Goal: Task Accomplishment & Management: Use online tool/utility

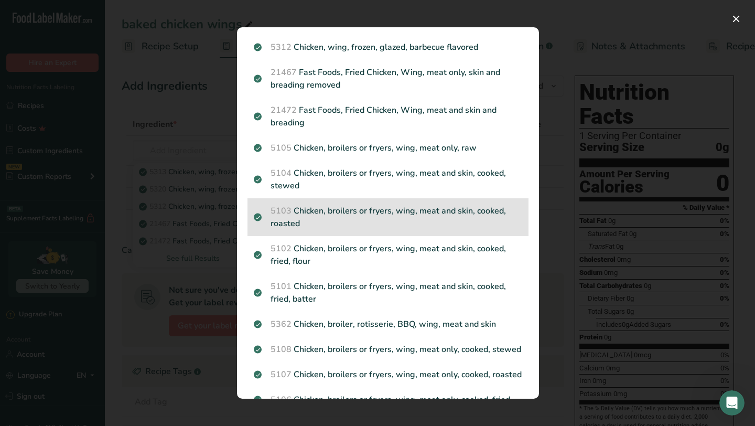
scroll to position [100, 0]
click at [377, 214] on p "5103 Chicken, broilers or fryers, wing, meat and skin, cooked, roasted" at bounding box center [388, 216] width 268 height 25
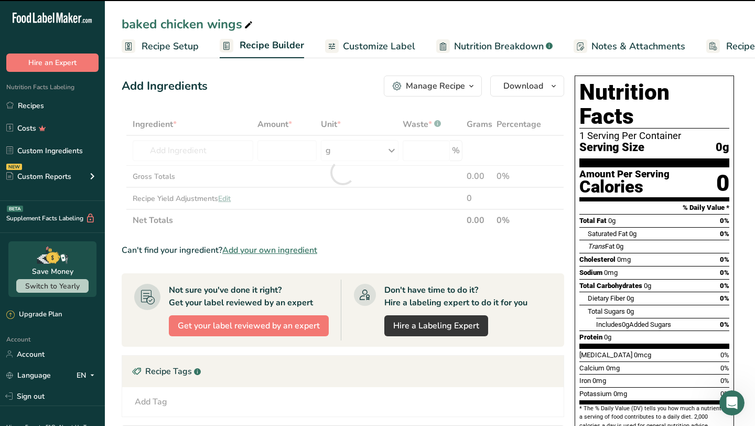
type input "0"
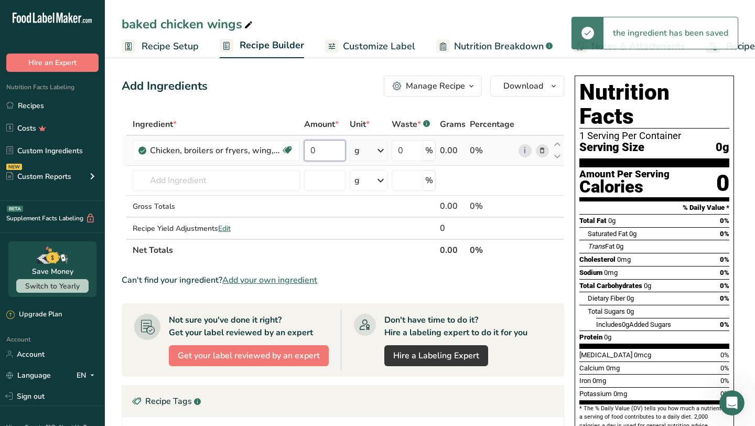
click at [331, 150] on input "0" at bounding box center [324, 150] width 41 height 21
type input "4"
click at [382, 149] on div "Ingredient * Amount * Unit * Waste * .a-a{fill:#347362;}.b-a{fill:#fff;} Grams …" at bounding box center [343, 187] width 442 height 148
click at [383, 151] on icon at bounding box center [380, 150] width 13 height 19
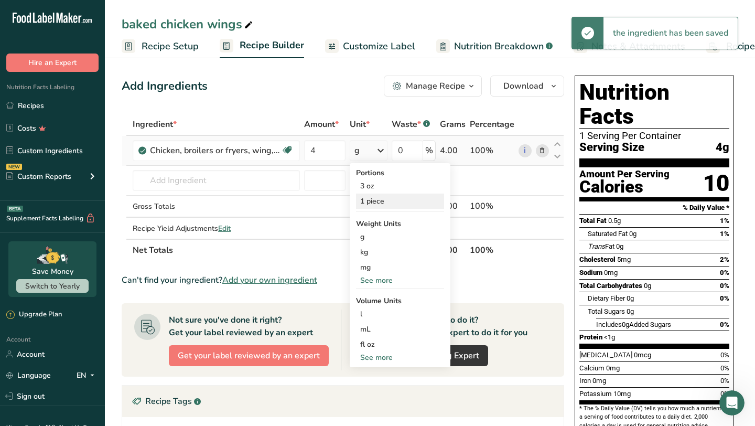
click at [381, 198] on div "1 piece" at bounding box center [400, 200] width 88 height 15
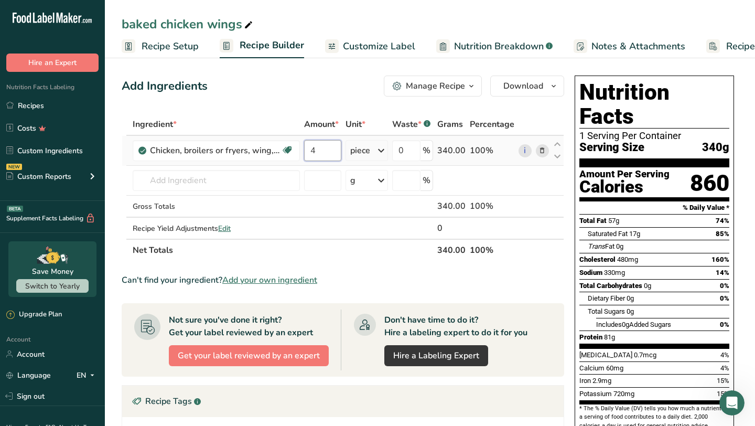
click at [325, 155] on input "4" at bounding box center [322, 150] width 37 height 21
type input "0.5"
click at [417, 153] on div "Ingredient * Amount * Unit * Waste * .a-a{fill:#347362;}.b-a{fill:#fff;} Grams …" at bounding box center [343, 187] width 442 height 148
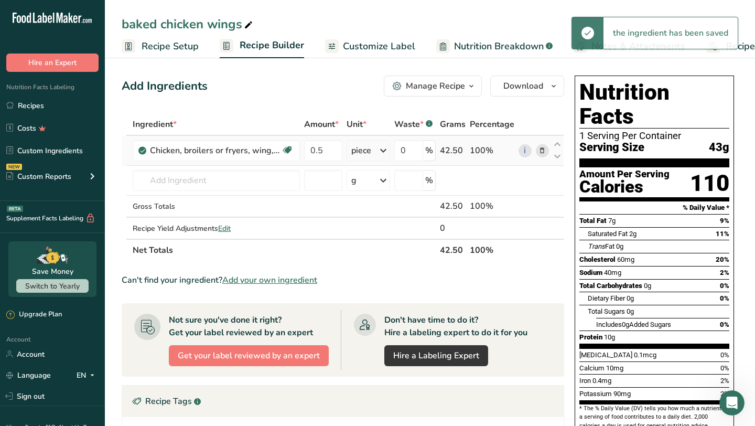
click at [385, 152] on div "Ingredient * Amount * Unit * Waste * .a-a{fill:#347362;}.b-a{fill:#fff;} Grams …" at bounding box center [343, 187] width 442 height 148
click at [385, 152] on icon at bounding box center [383, 150] width 13 height 19
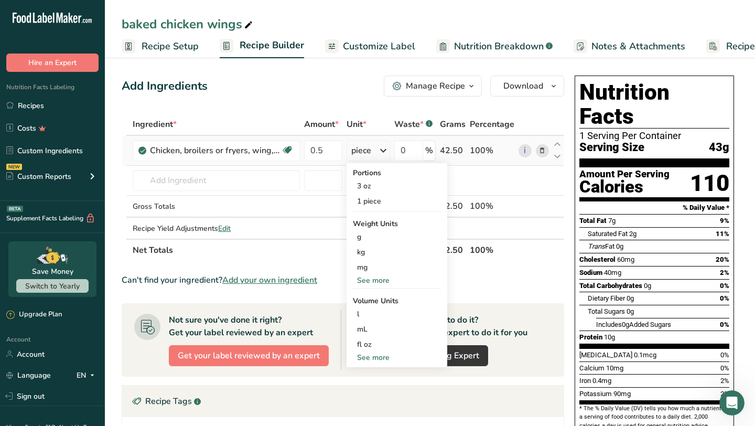
click at [374, 279] on div "See more" at bounding box center [397, 280] width 88 height 11
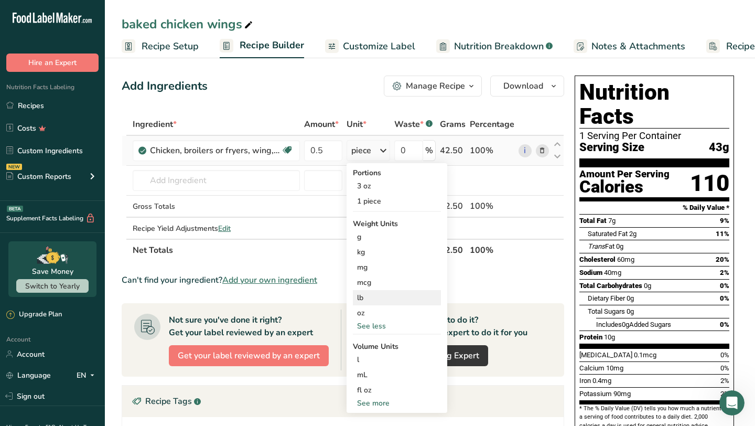
click at [367, 300] on div "lb" at bounding box center [397, 297] width 88 height 15
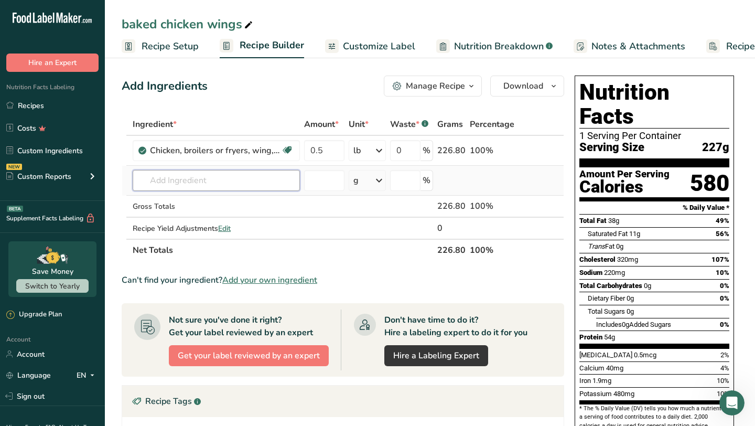
click at [236, 177] on input "text" at bounding box center [216, 180] width 167 height 21
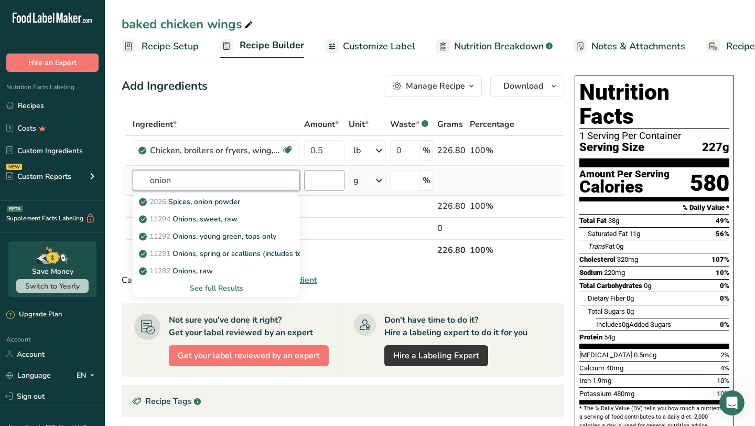
type input "onion"
click at [335, 187] on input "number" at bounding box center [324, 180] width 40 height 21
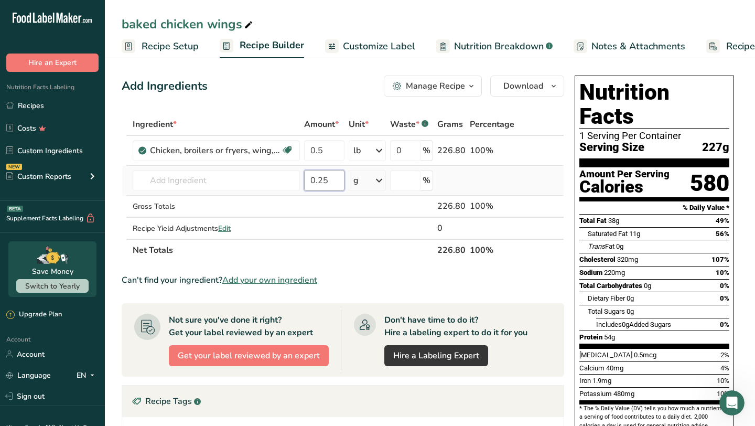
type input "0.25"
click at [380, 179] on icon at bounding box center [379, 180] width 13 height 19
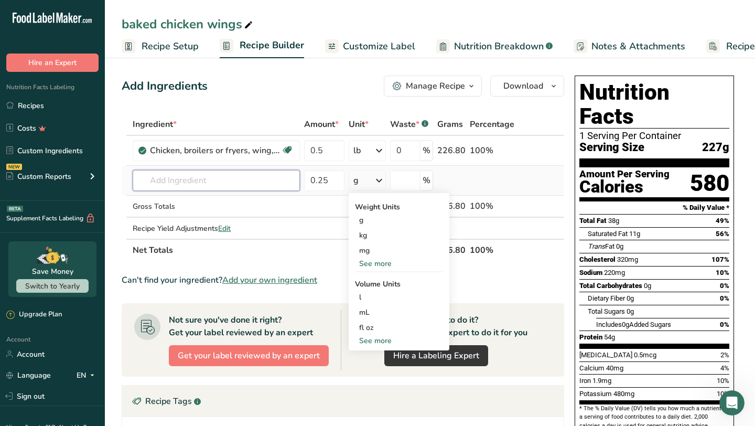
click at [226, 183] on input "text" at bounding box center [216, 180] width 167 height 21
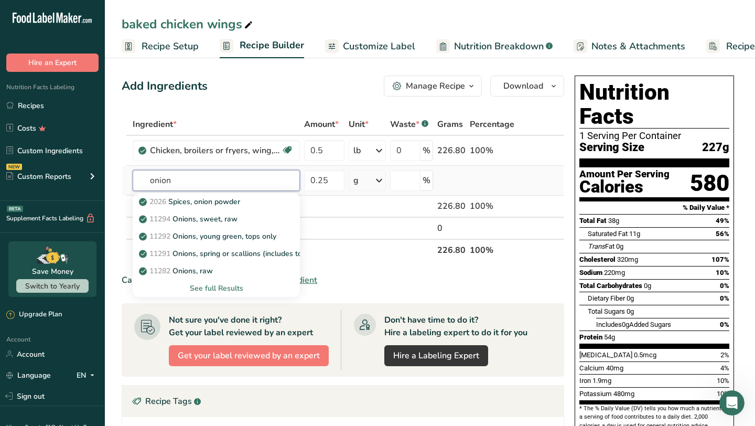
type input "onion"
click at [380, 178] on icon at bounding box center [379, 180] width 13 height 19
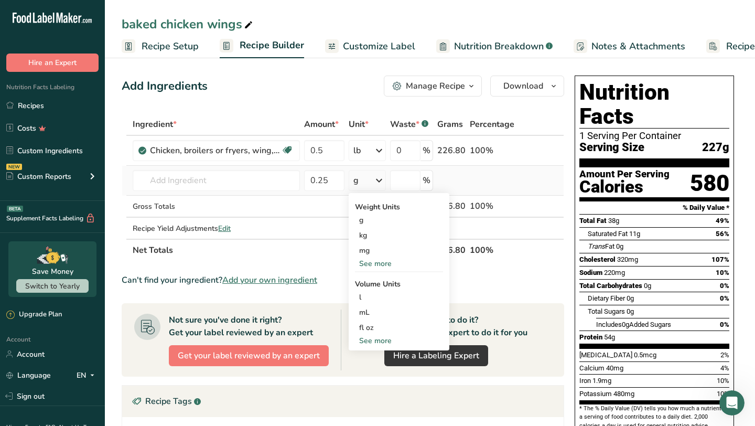
click at [378, 263] on div "See more" at bounding box center [399, 263] width 88 height 11
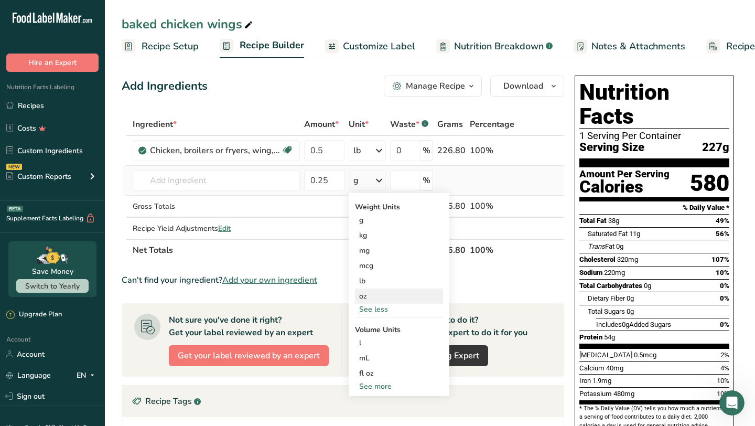
click at [376, 296] on div "oz" at bounding box center [399, 295] width 88 height 15
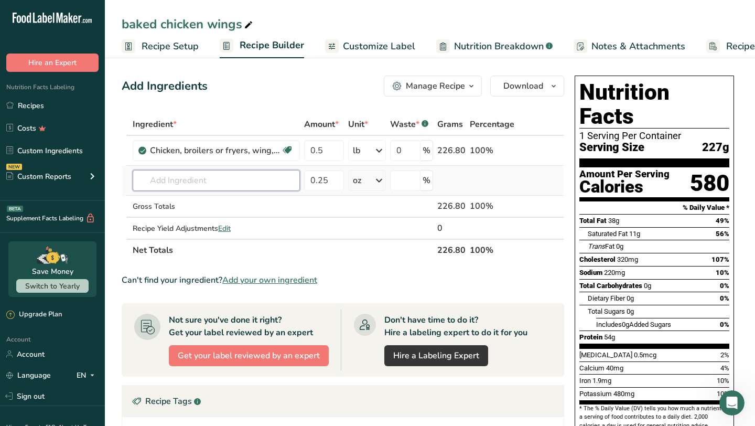
click at [267, 183] on input "text" at bounding box center [216, 180] width 167 height 21
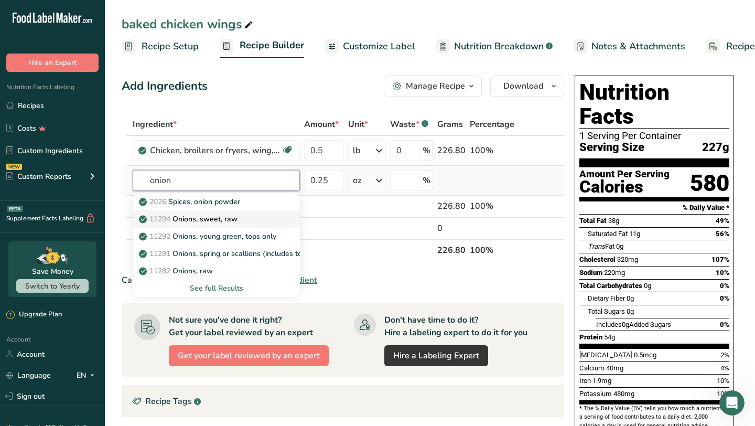
type input "onion"
click at [245, 219] on div "11294 Onions, sweet, raw" at bounding box center [208, 218] width 134 height 11
type input "Onions, sweet, raw"
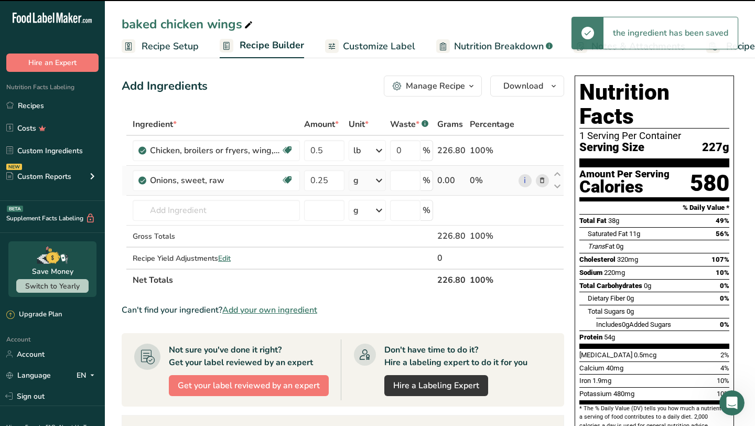
type input "0"
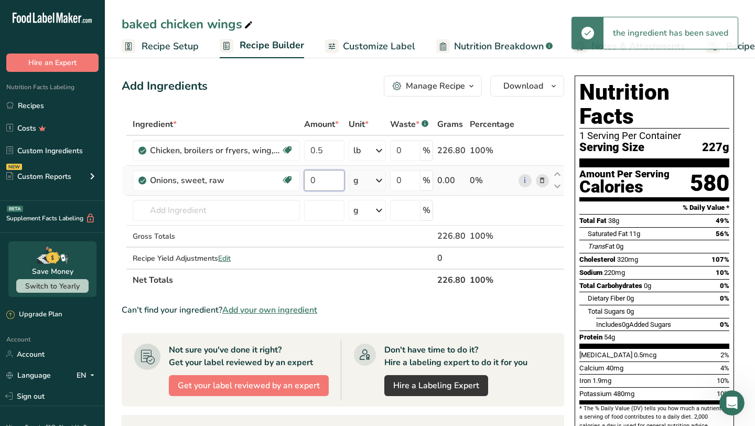
click at [332, 181] on input "0" at bounding box center [324, 180] width 40 height 21
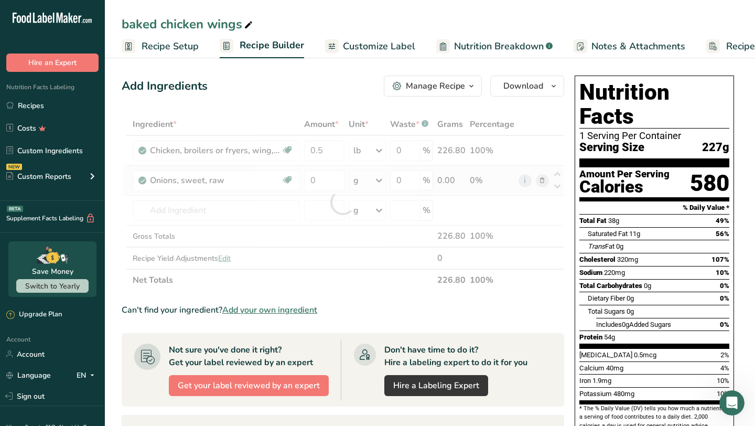
click at [380, 179] on div "Ingredient * Amount * Unit * Waste * .a-a{fill:#347362;}.b-a{fill:#fff;} Grams …" at bounding box center [343, 202] width 442 height 178
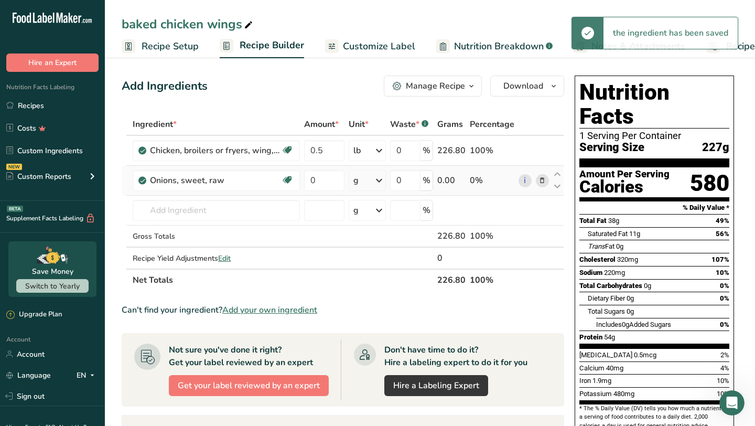
click at [380, 179] on icon at bounding box center [379, 180] width 13 height 19
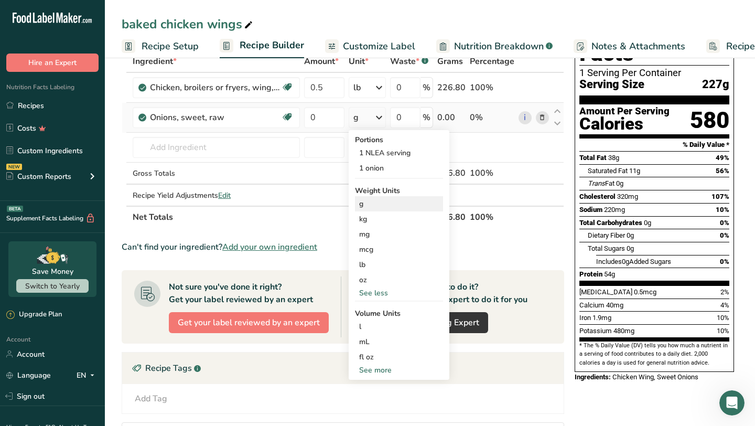
scroll to position [63, 0]
click at [373, 293] on div "See less" at bounding box center [399, 292] width 88 height 11
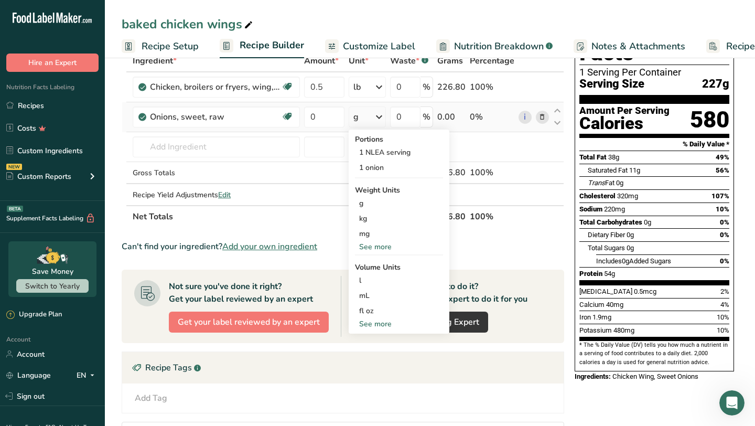
click at [376, 247] on div "See more" at bounding box center [399, 246] width 88 height 11
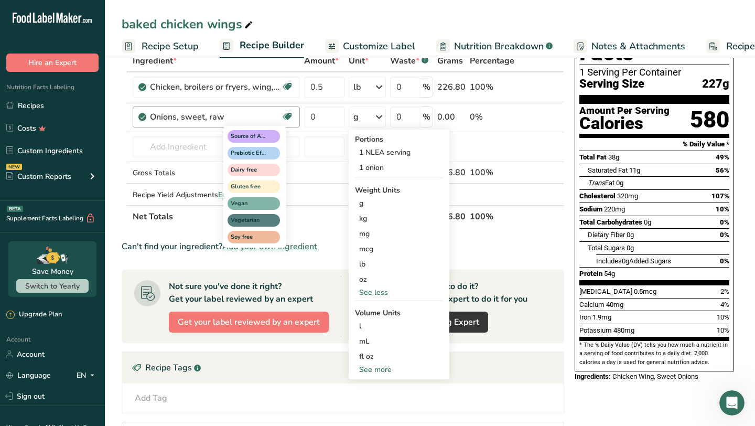
click at [313, 132] on div "Source of Antioxidants [MEDICAL_DATA] Effect Dairy free Gluten free Vegan Veget…" at bounding box center [273, 186] width 101 height 124
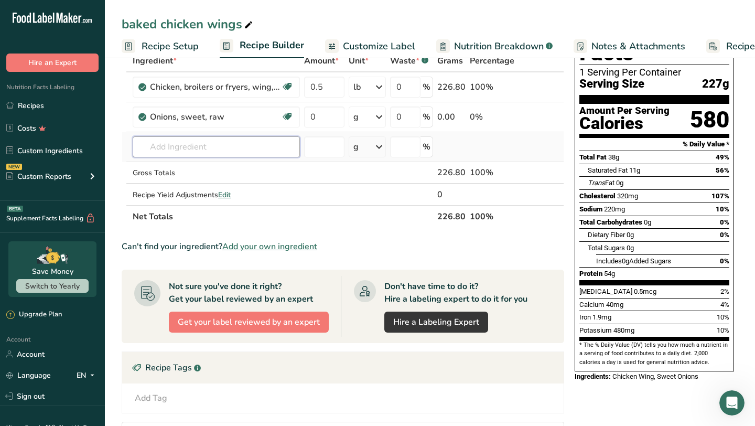
click at [223, 150] on input "text" at bounding box center [216, 146] width 167 height 21
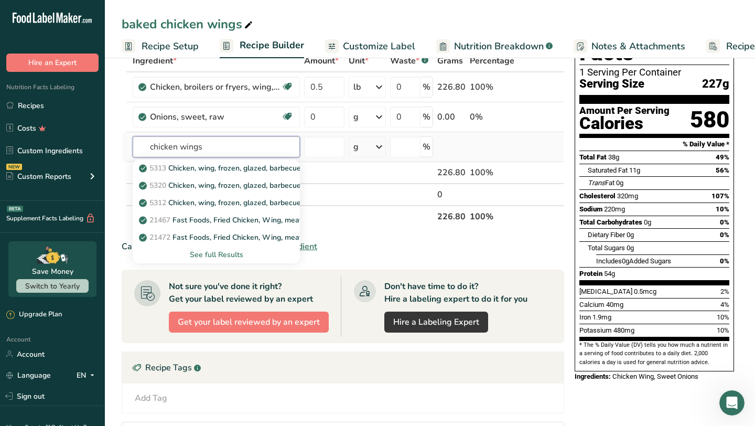
type input "chicken wings"
click at [226, 258] on div "See full Results" at bounding box center [216, 254] width 150 height 11
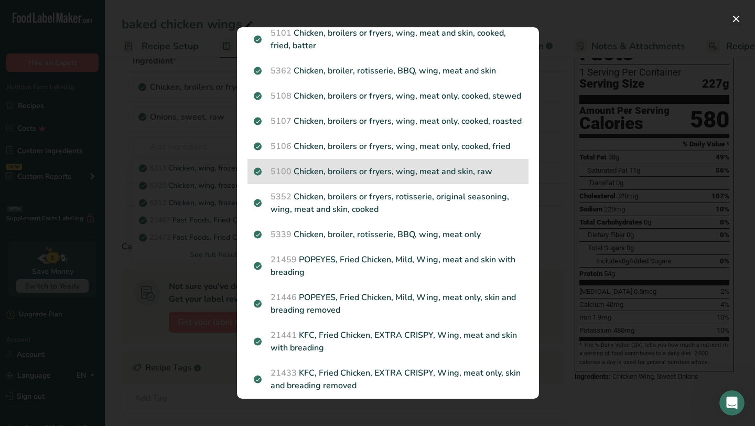
scroll to position [350, 0]
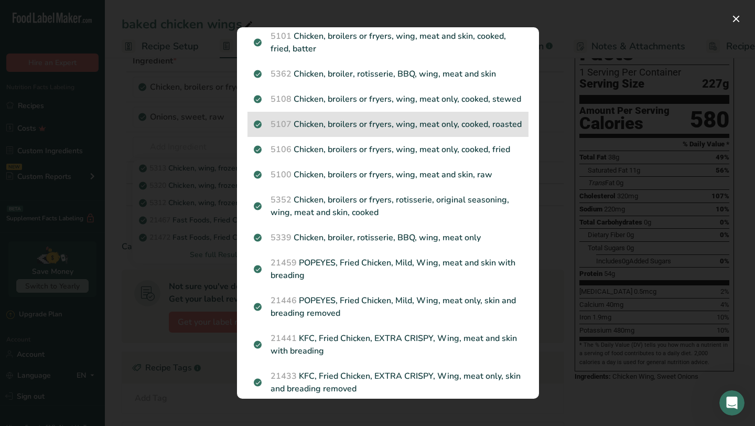
click at [381, 127] on p "5107 Chicken, broilers or fryers, wing, meat only, cooked, roasted" at bounding box center [388, 124] width 268 height 13
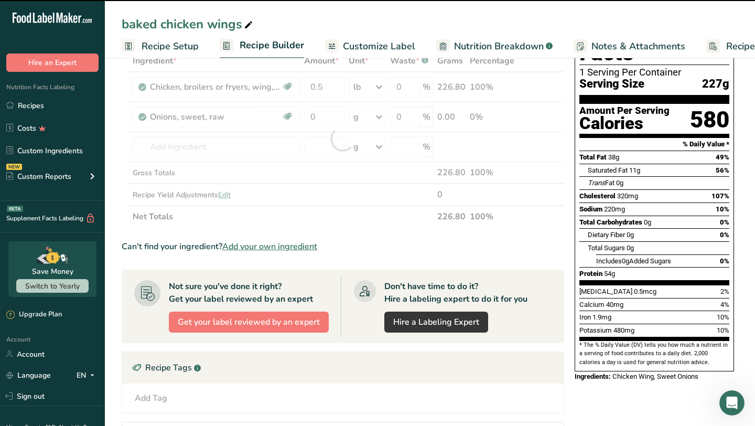
type input "0"
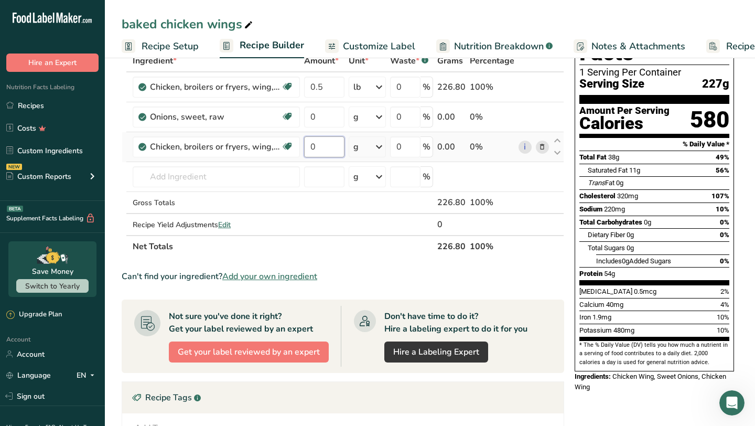
click at [329, 147] on input "0" at bounding box center [324, 146] width 40 height 21
type input "4"
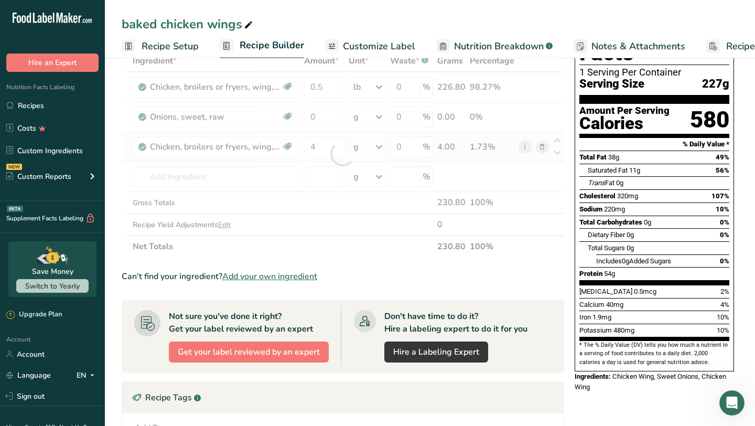
click at [380, 146] on div "Ingredient * Amount * Unit * Waste * .a-a{fill:#347362;}.b-a{fill:#fff;} Grams …" at bounding box center [343, 154] width 442 height 208
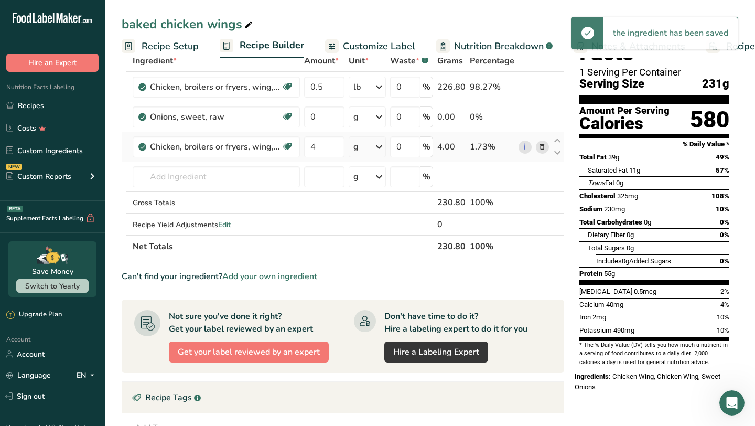
click at [384, 148] on icon at bounding box center [379, 146] width 13 height 19
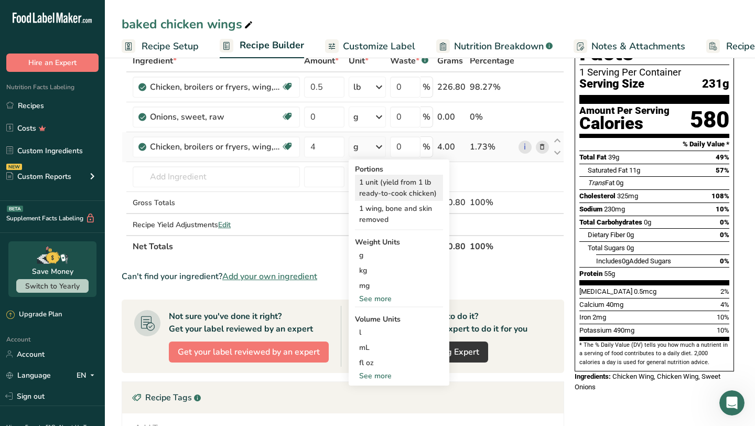
click at [390, 187] on div "1 unit (yield from 1 lb ready-to-cook chicken)" at bounding box center [399, 188] width 88 height 26
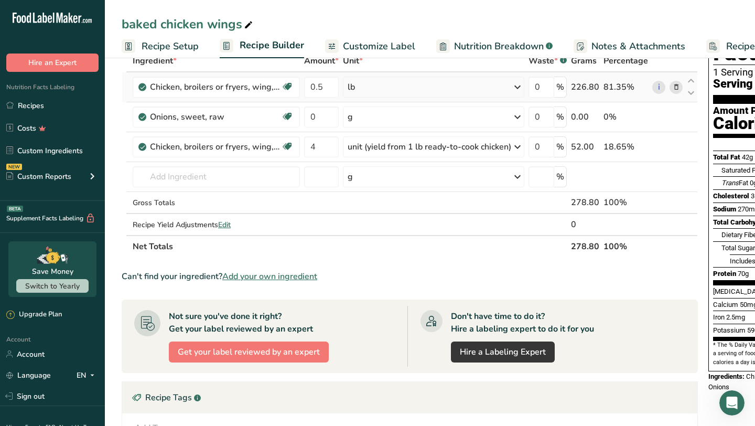
click at [677, 85] on icon at bounding box center [675, 87] width 7 height 11
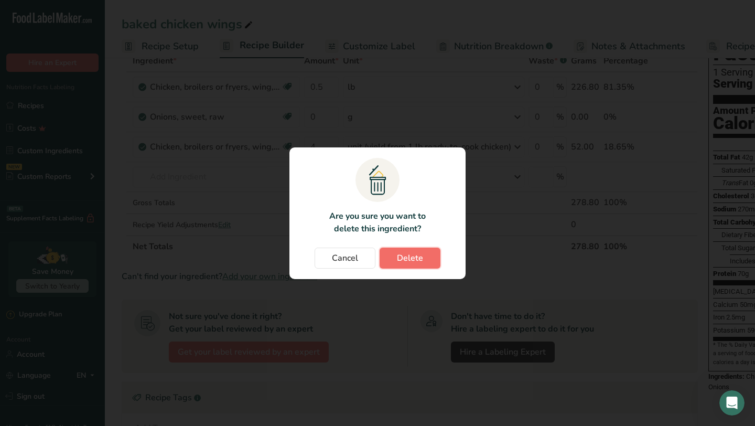
click at [415, 259] on span "Delete" at bounding box center [410, 258] width 26 height 13
type input "0"
type input "4"
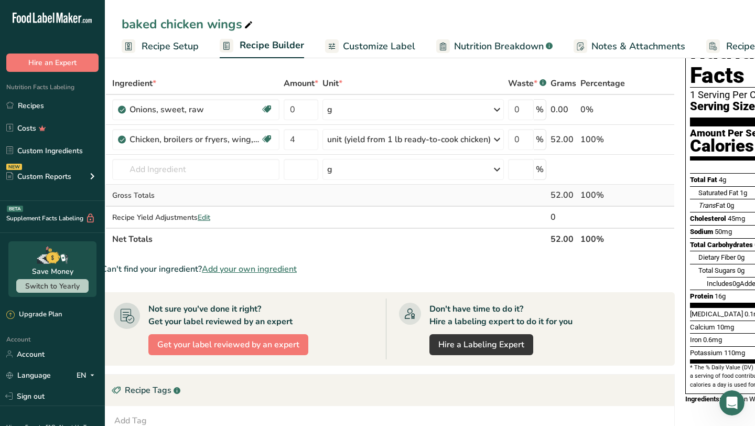
scroll to position [0, 0]
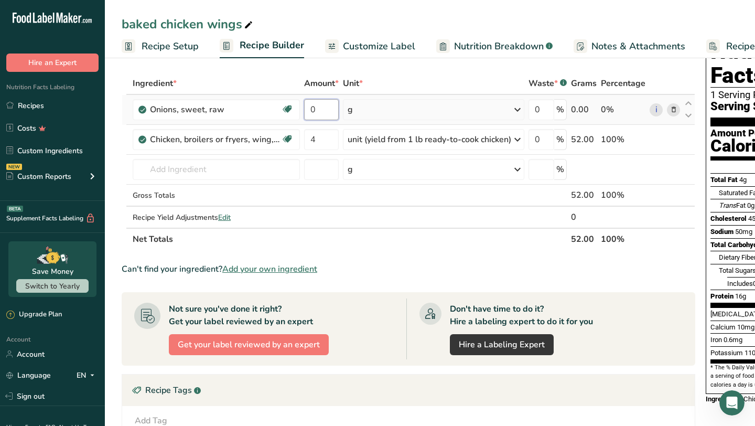
click at [324, 107] on input "0" at bounding box center [321, 109] width 35 height 21
type input "0"
click at [516, 109] on div "Ingredient * Amount * Unit * Waste * .a-a{fill:#347362;}.b-a{fill:#fff;} Grams …" at bounding box center [408, 161] width 573 height 178
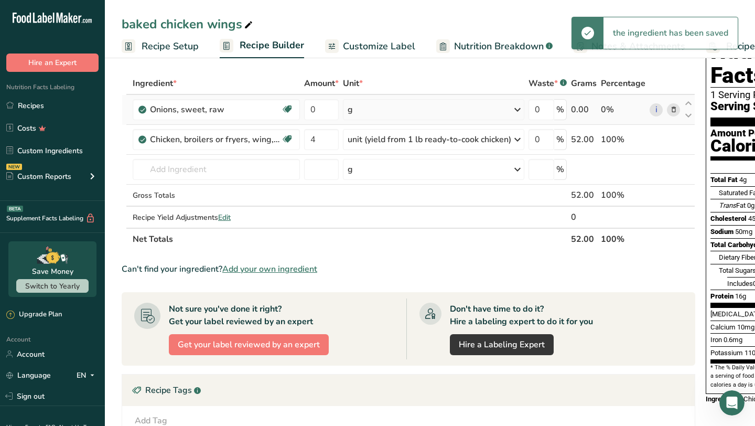
click at [516, 109] on icon at bounding box center [517, 109] width 13 height 19
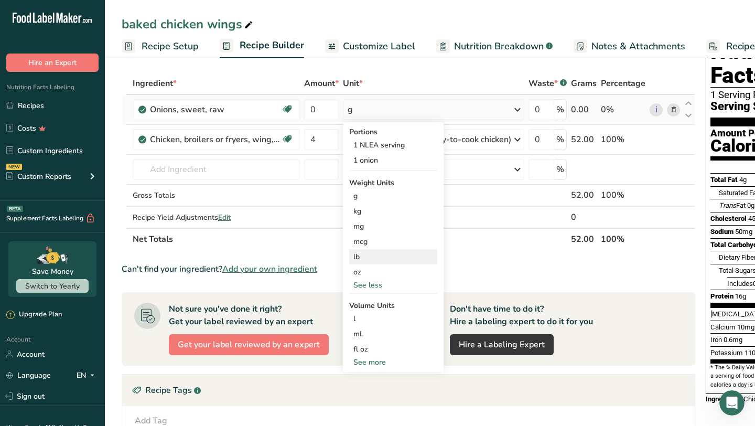
click at [380, 258] on div "lb" at bounding box center [393, 256] width 88 height 15
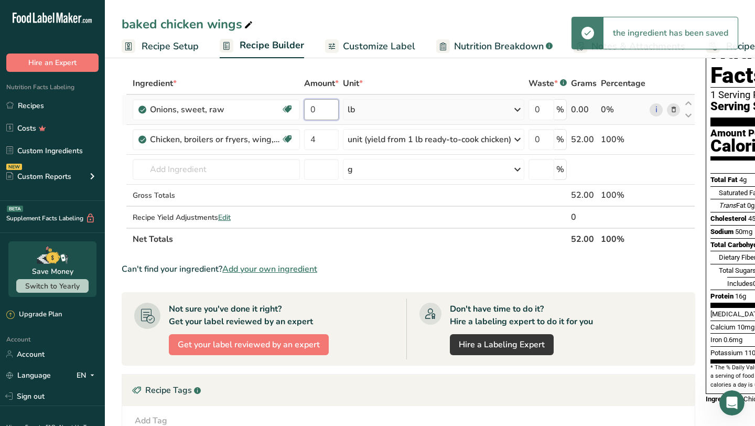
click at [327, 112] on input "0" at bounding box center [321, 109] width 35 height 21
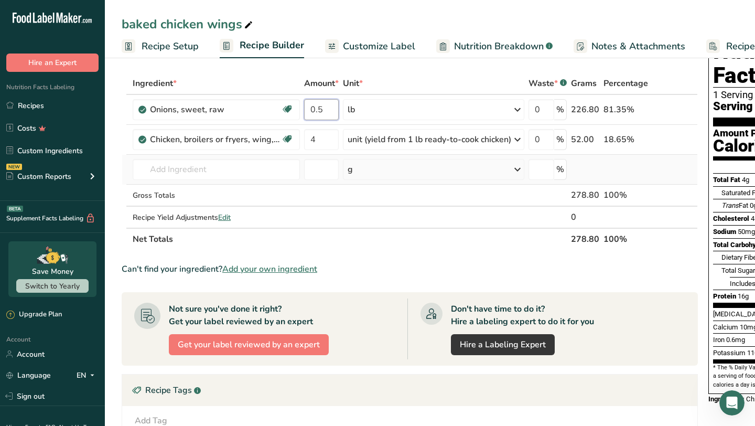
type input "0.5"
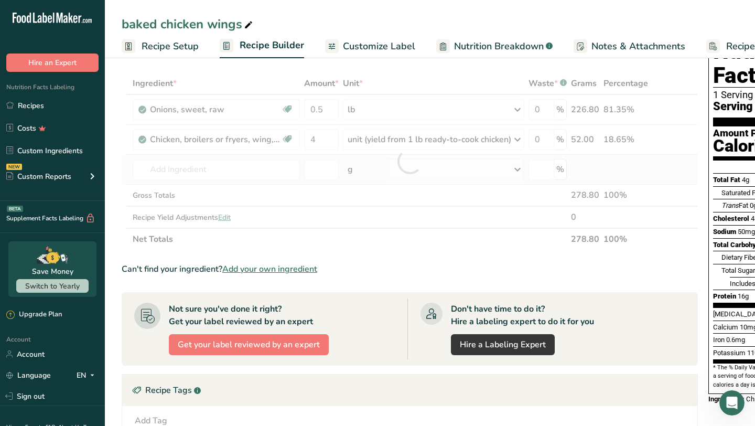
click at [422, 174] on div "Ingredient * Amount * Unit * Waste * .a-a{fill:#347362;}.b-a{fill:#fff;} Grams …" at bounding box center [410, 161] width 576 height 178
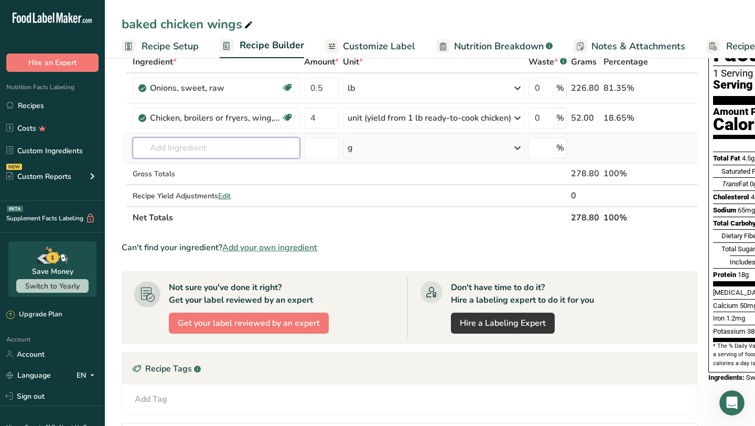
click at [222, 152] on input "text" at bounding box center [216, 147] width 167 height 21
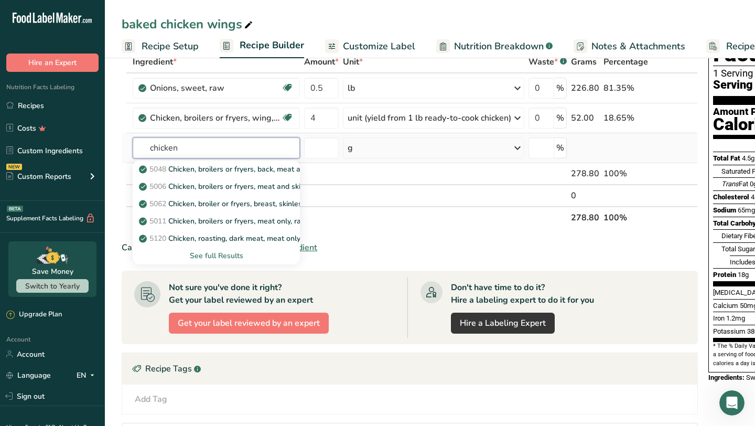
type input "chicken"
click at [217, 253] on div "See full Results" at bounding box center [216, 255] width 150 height 11
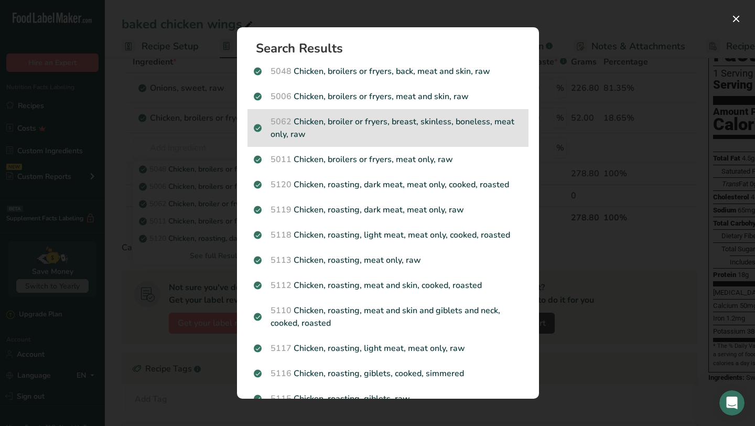
click at [391, 126] on p "5062 Chicken, broiler or fryers, breast, skinless, boneless, meat only, raw" at bounding box center [388, 127] width 268 height 25
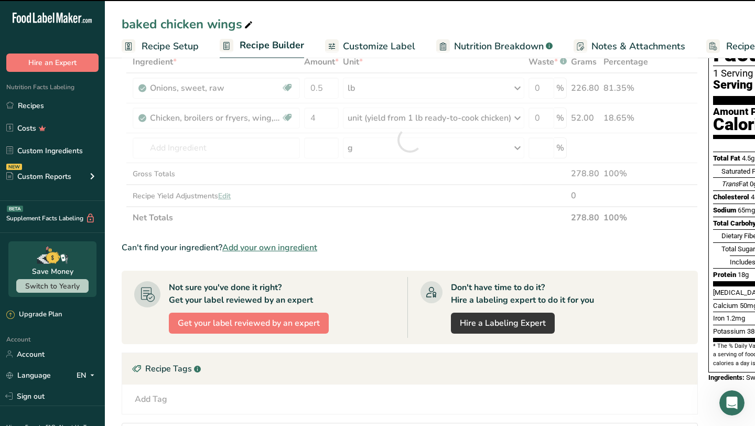
type input "0"
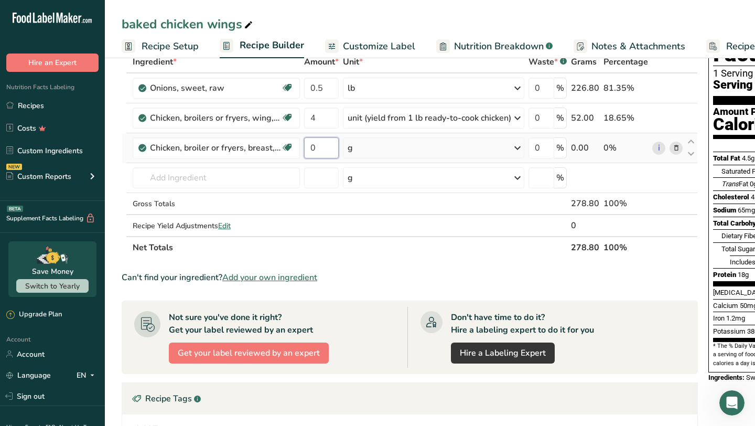
click at [333, 152] on input "0" at bounding box center [321, 147] width 35 height 21
type input "1"
click at [521, 149] on div "Ingredient * Amount * Unit * Waste * .a-a{fill:#347362;}.b-a{fill:#fff;} Grams …" at bounding box center [410, 155] width 576 height 208
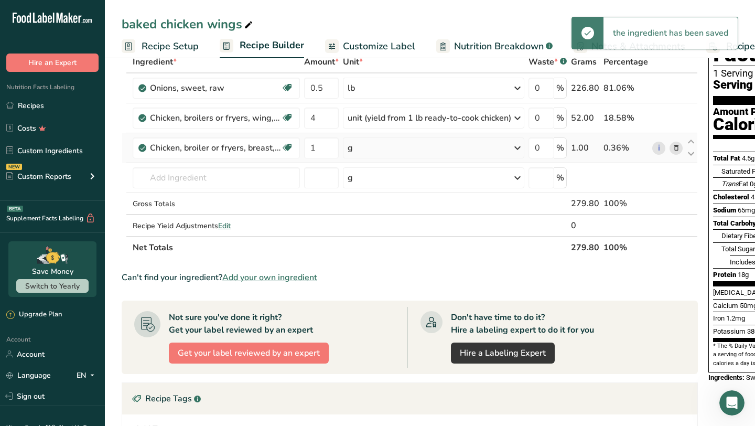
click at [521, 149] on icon at bounding box center [517, 147] width 13 height 19
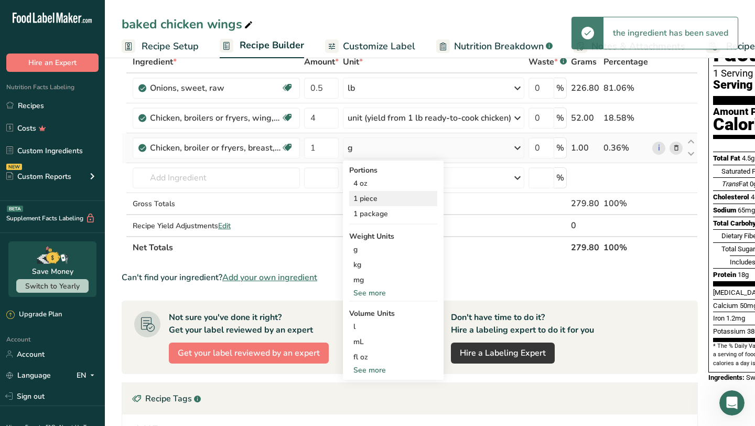
click at [409, 199] on div "1 piece" at bounding box center [393, 198] width 88 height 15
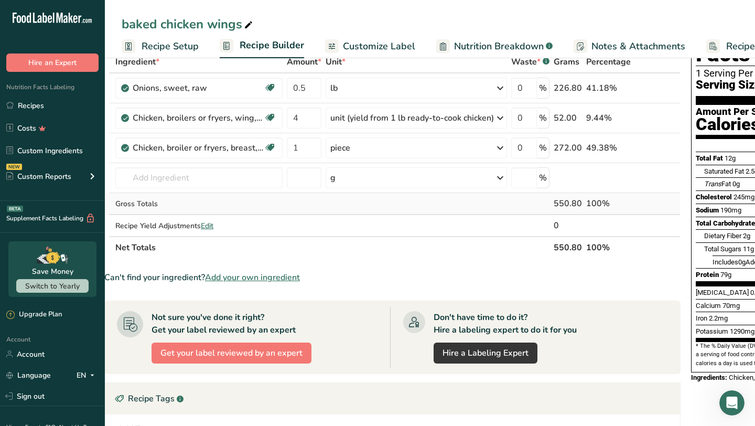
scroll to position [0, 12]
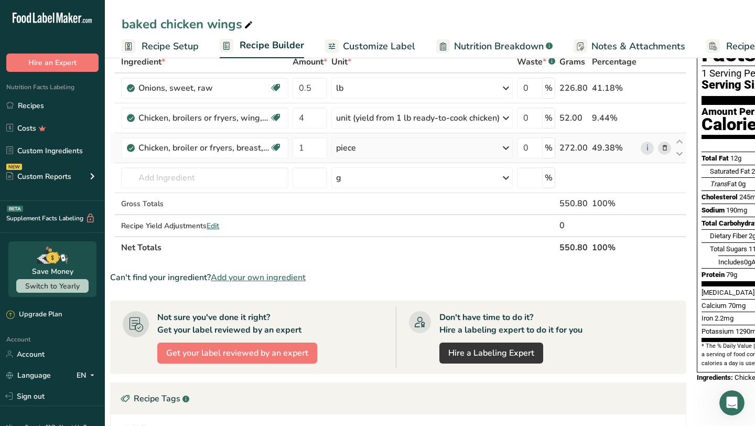
click at [507, 148] on icon at bounding box center [505, 147] width 13 height 19
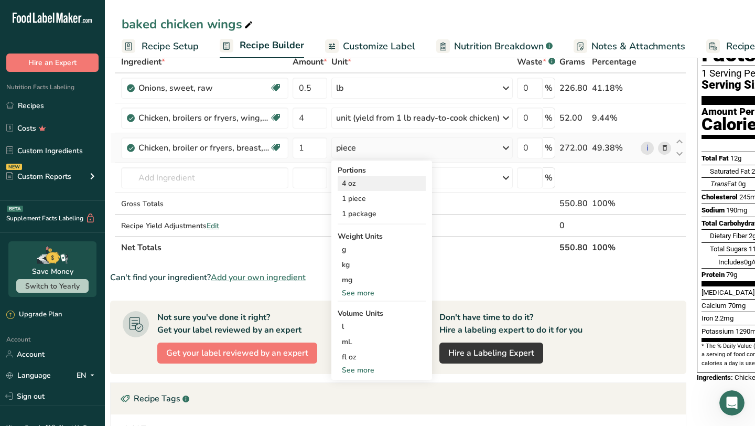
click at [362, 185] on div "4 oz" at bounding box center [381, 183] width 88 height 15
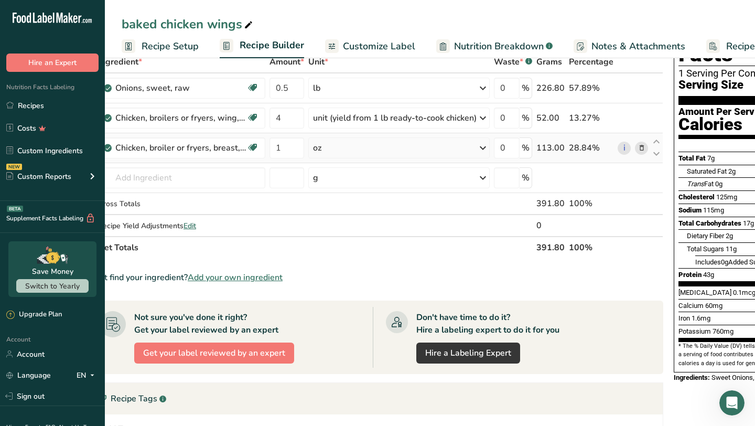
scroll to position [0, 32]
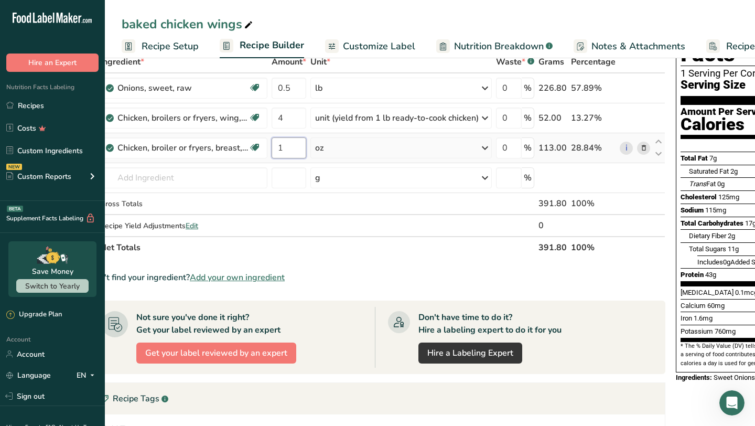
click at [287, 146] on input "1" at bounding box center [288, 147] width 35 height 21
type input "4"
click at [361, 179] on div "Ingredient * Amount * Unit * Waste * .a-a{fill:#347362;}.b-a{fill:#fff;} Grams …" at bounding box center [377, 155] width 576 height 208
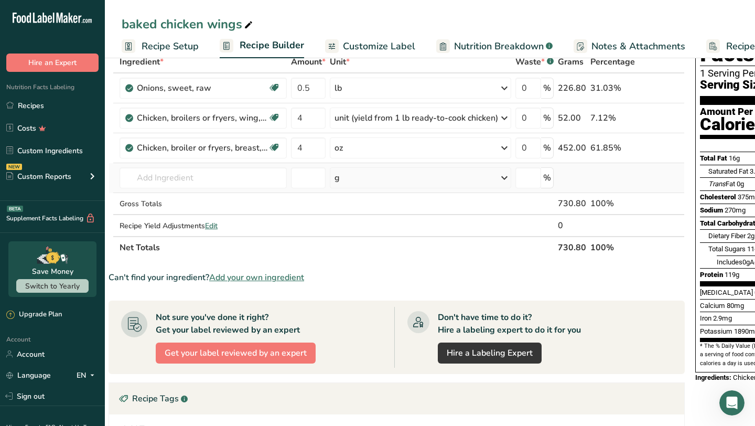
scroll to position [0, 0]
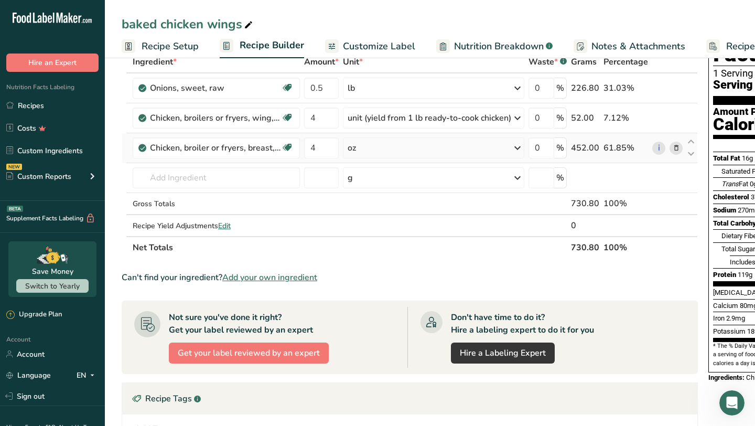
click at [678, 149] on icon at bounding box center [675, 148] width 7 height 11
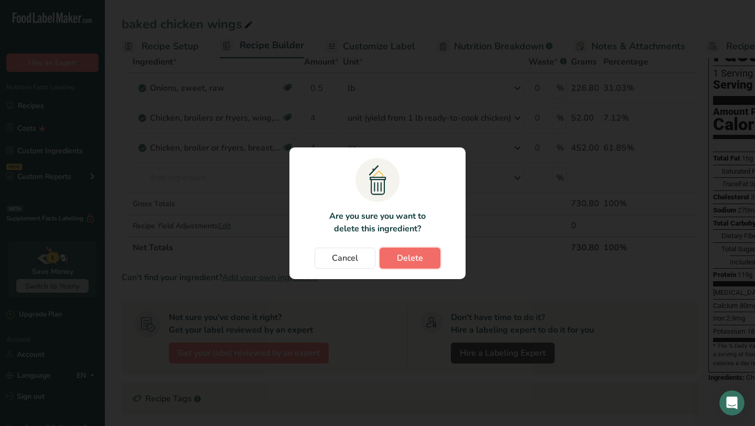
click at [423, 248] on button "Delete" at bounding box center [409, 257] width 61 height 21
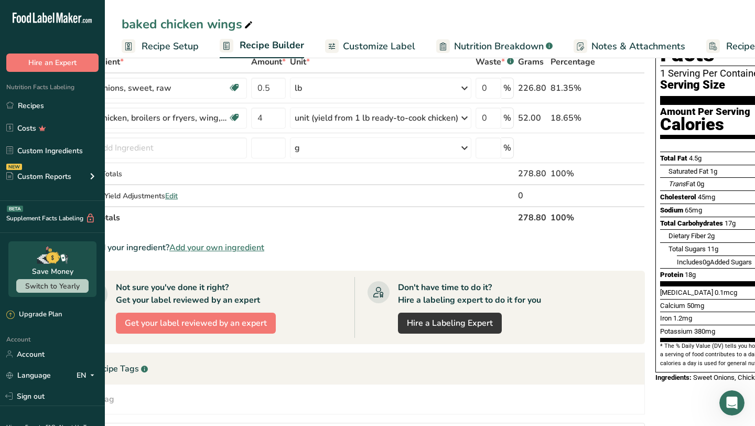
scroll to position [0, 42]
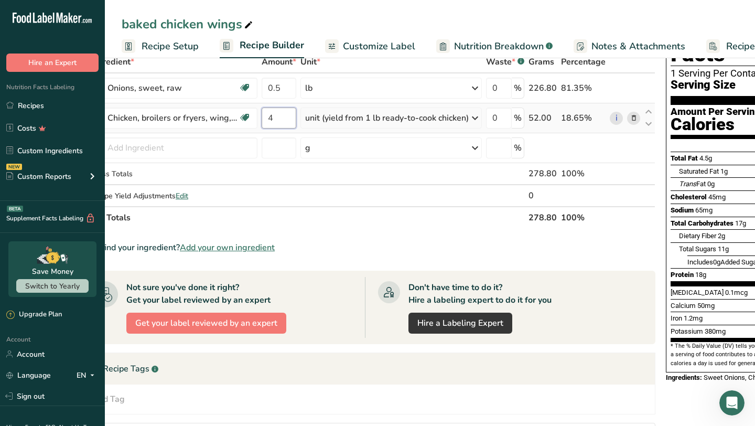
click at [282, 123] on input "4" at bounding box center [278, 117] width 35 height 21
type input "6"
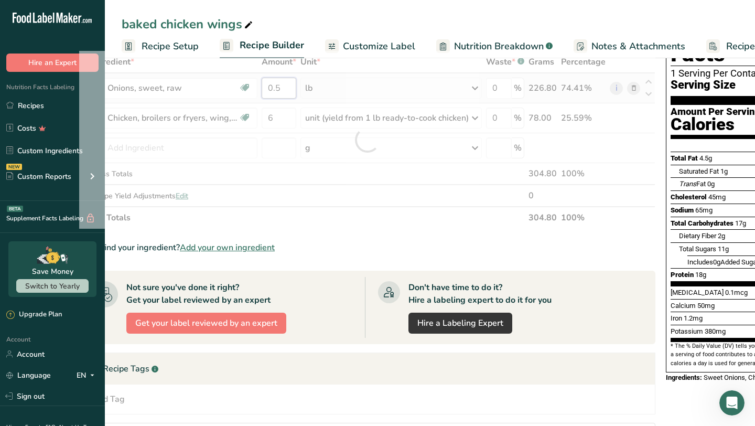
click at [286, 91] on div "Ingredient * Amount * Unit * Waste * .a-a{fill:#347362;}.b-a{fill:#fff;} Grams …" at bounding box center [367, 140] width 576 height 178
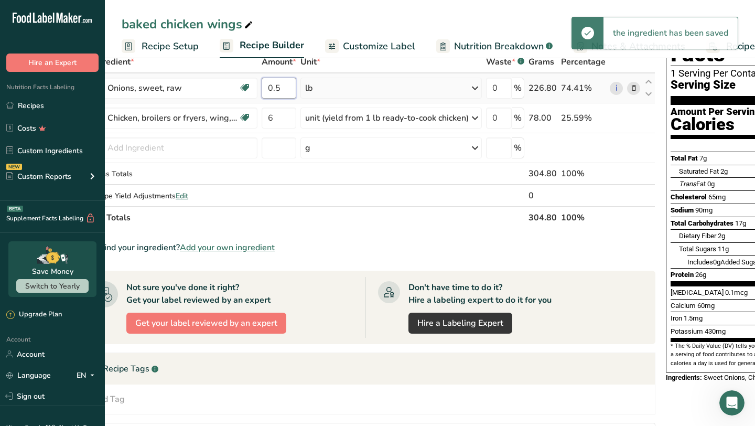
click at [286, 91] on input "0.5" at bounding box center [278, 88] width 35 height 21
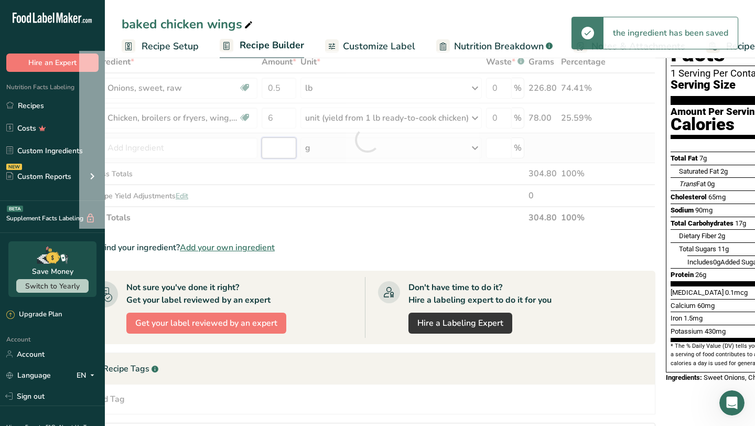
click at [285, 147] on div "Ingredient * Amount * Unit * Waste * .a-a{fill:#347362;}.b-a{fill:#fff;} Grams …" at bounding box center [367, 140] width 576 height 178
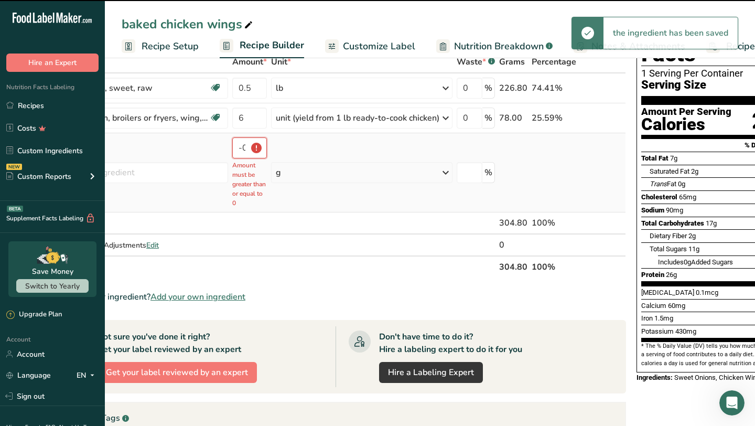
scroll to position [0, 117]
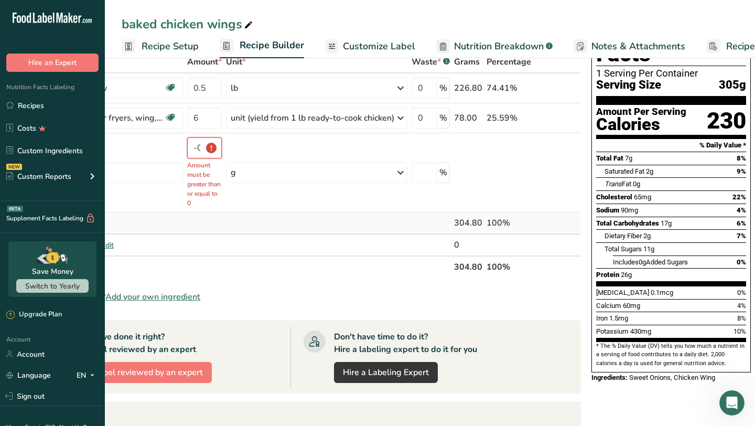
type input "-0.000001"
click at [330, 220] on td at bounding box center [317, 223] width 186 height 22
click at [211, 118] on input "6" at bounding box center [204, 117] width 35 height 21
click at [211, 118] on input "8" at bounding box center [204, 117] width 35 height 21
type input "8"
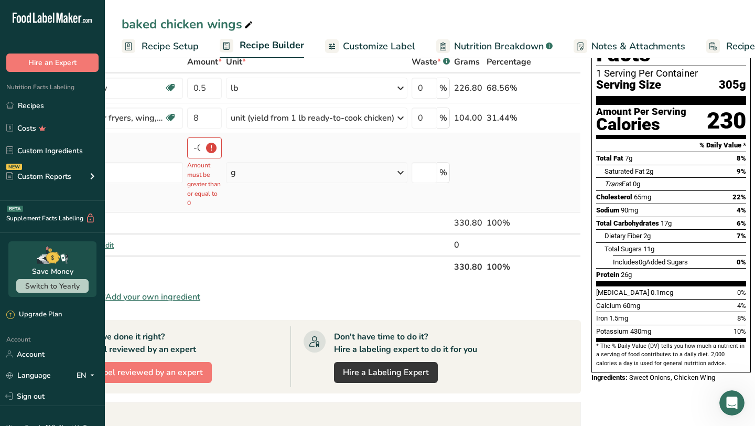
click at [261, 182] on div "Ingredient * Amount * Unit * Waste * .a-a{fill:#347362;}.b-a{fill:#fff;} Grams …" at bounding box center [293, 164] width 576 height 227
